Goal: Information Seeking & Learning: Check status

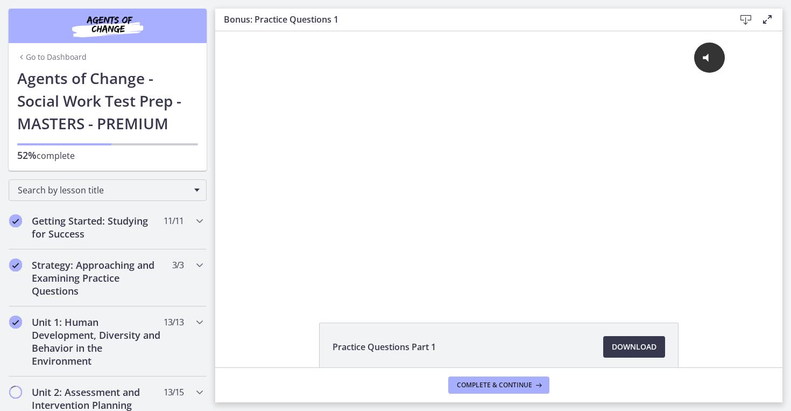
scroll to position [550, 0]
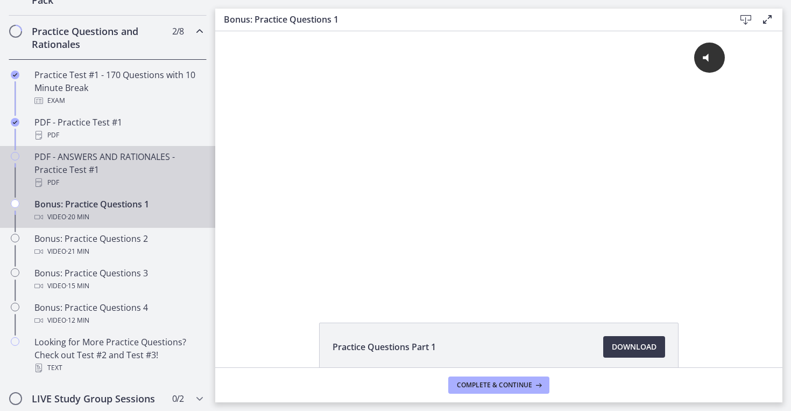
click at [134, 161] on div "PDF - ANSWERS AND RATIONALES - Practice Test #1 PDF" at bounding box center [118, 169] width 168 height 39
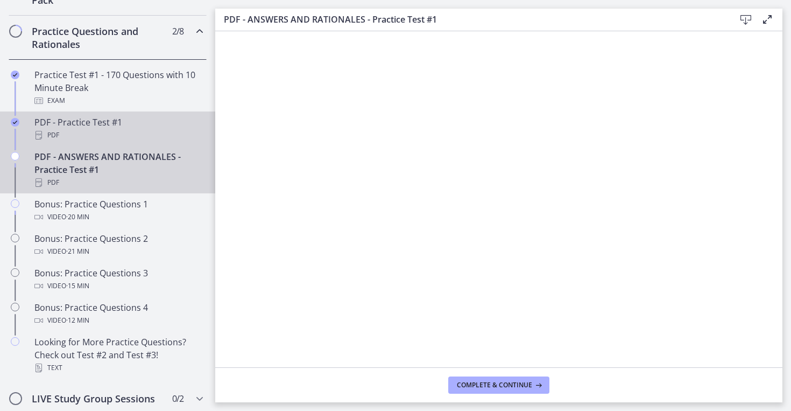
click at [127, 131] on div "PDF" at bounding box center [118, 135] width 168 height 13
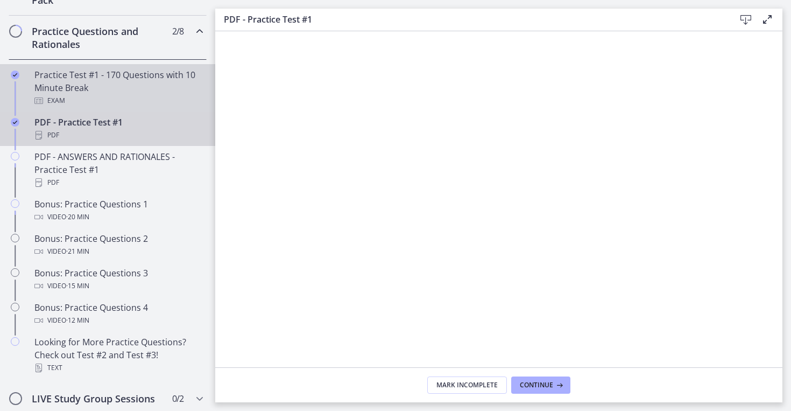
click at [104, 79] on div "Practice Test #1 - 170 Questions with 10 Minute Break Exam" at bounding box center [118, 87] width 168 height 39
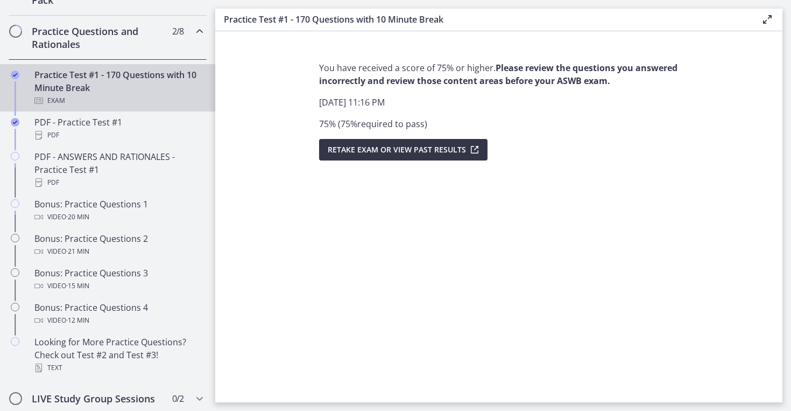
click at [444, 147] on span "Retake Exam OR View Past Results" at bounding box center [397, 149] width 138 height 13
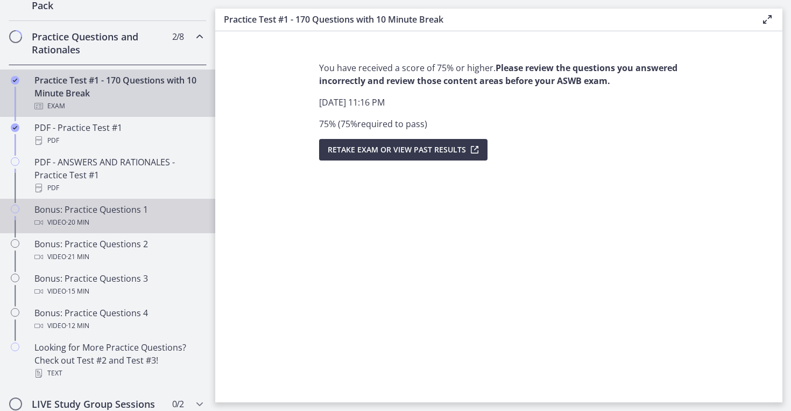
scroll to position [539, 0]
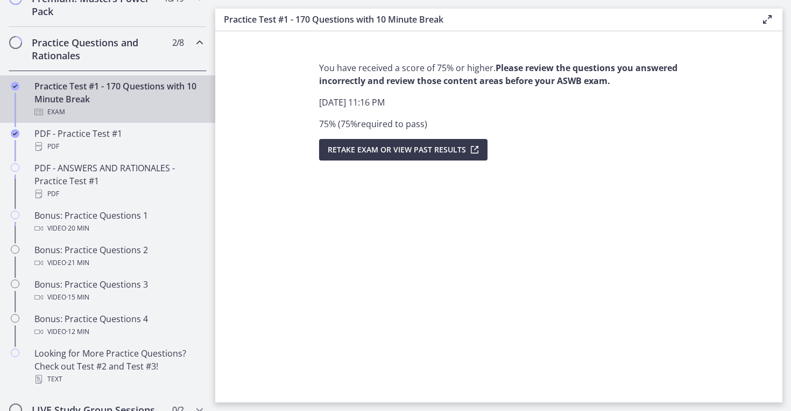
click at [161, 56] on h2 "Practice Questions and Rationales" at bounding box center [97, 49] width 131 height 26
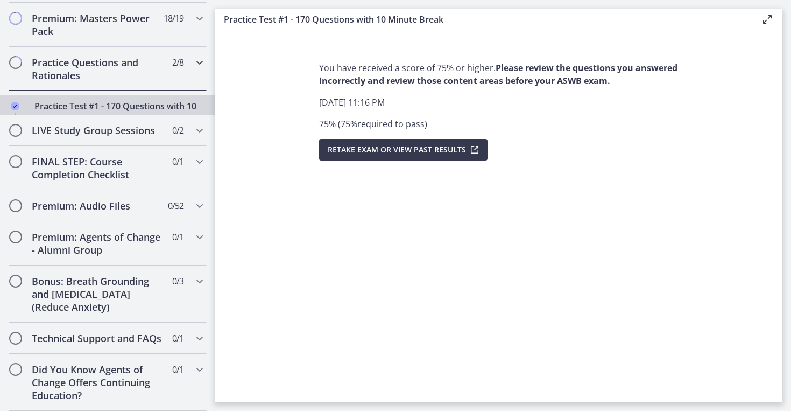
scroll to position [495, 0]
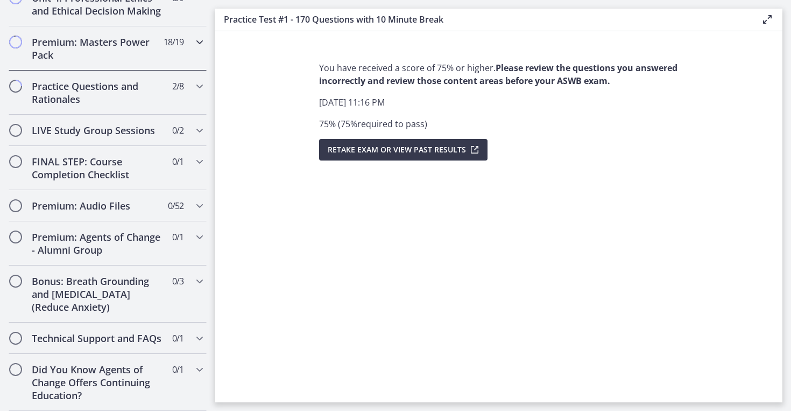
click at [161, 56] on h2 "Premium: Masters Power Pack" at bounding box center [97, 49] width 131 height 26
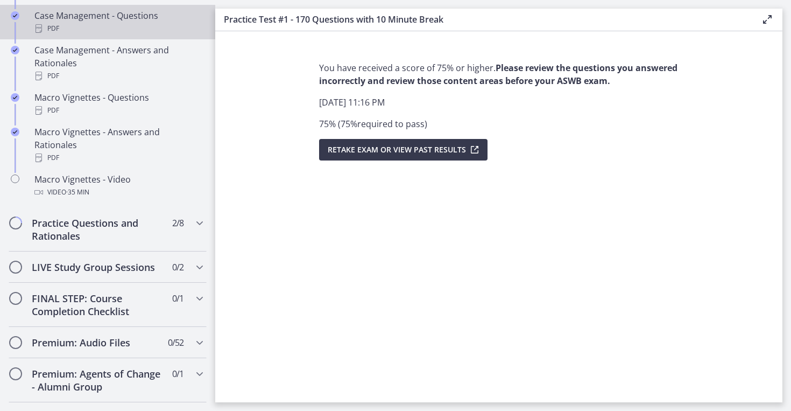
scroll to position [1086, 0]
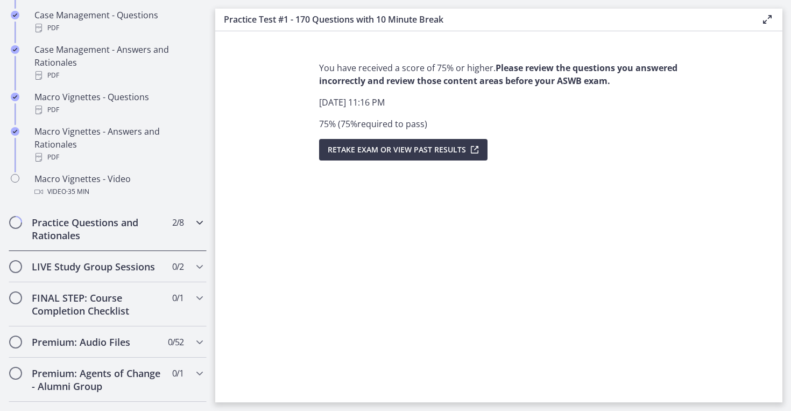
click at [196, 216] on icon "Chapters" at bounding box center [199, 222] width 13 height 13
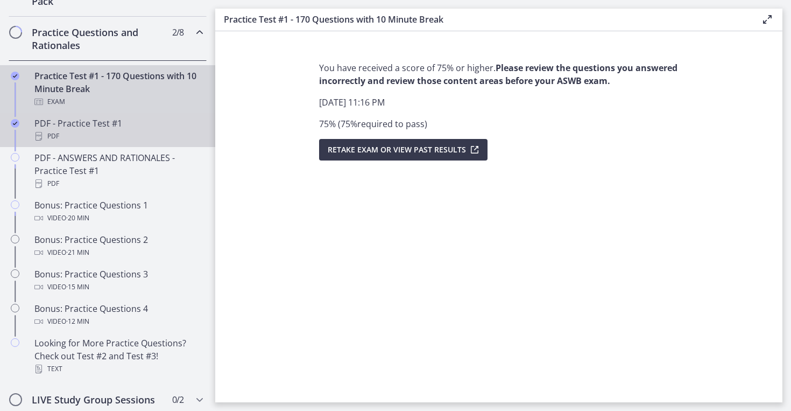
scroll to position [545, 0]
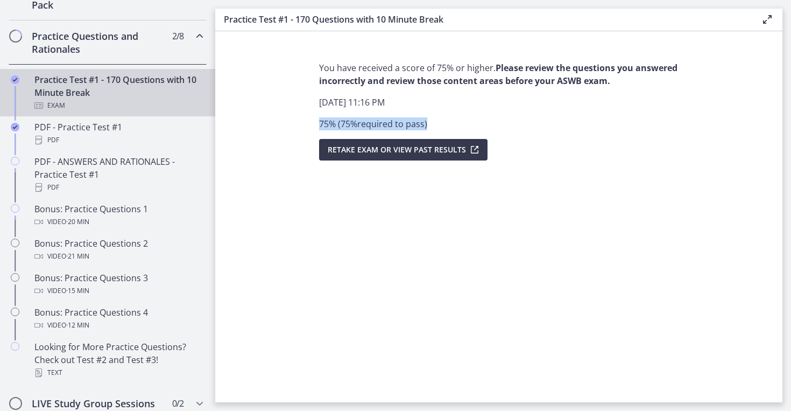
drag, startPoint x: 430, startPoint y: 119, endPoint x: 320, endPoint y: 122, distance: 110.3
click at [320, 122] on p "75 % ( 75 % required to pass )" at bounding box center [498, 123] width 359 height 13
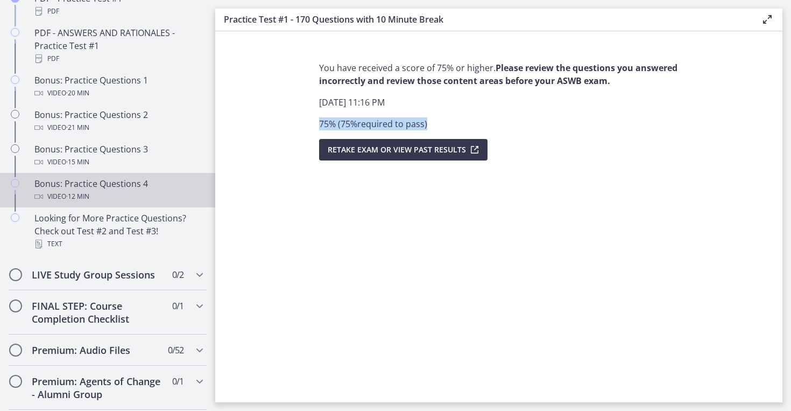
scroll to position [688, 0]
